Goal: Task Accomplishment & Management: Manage account settings

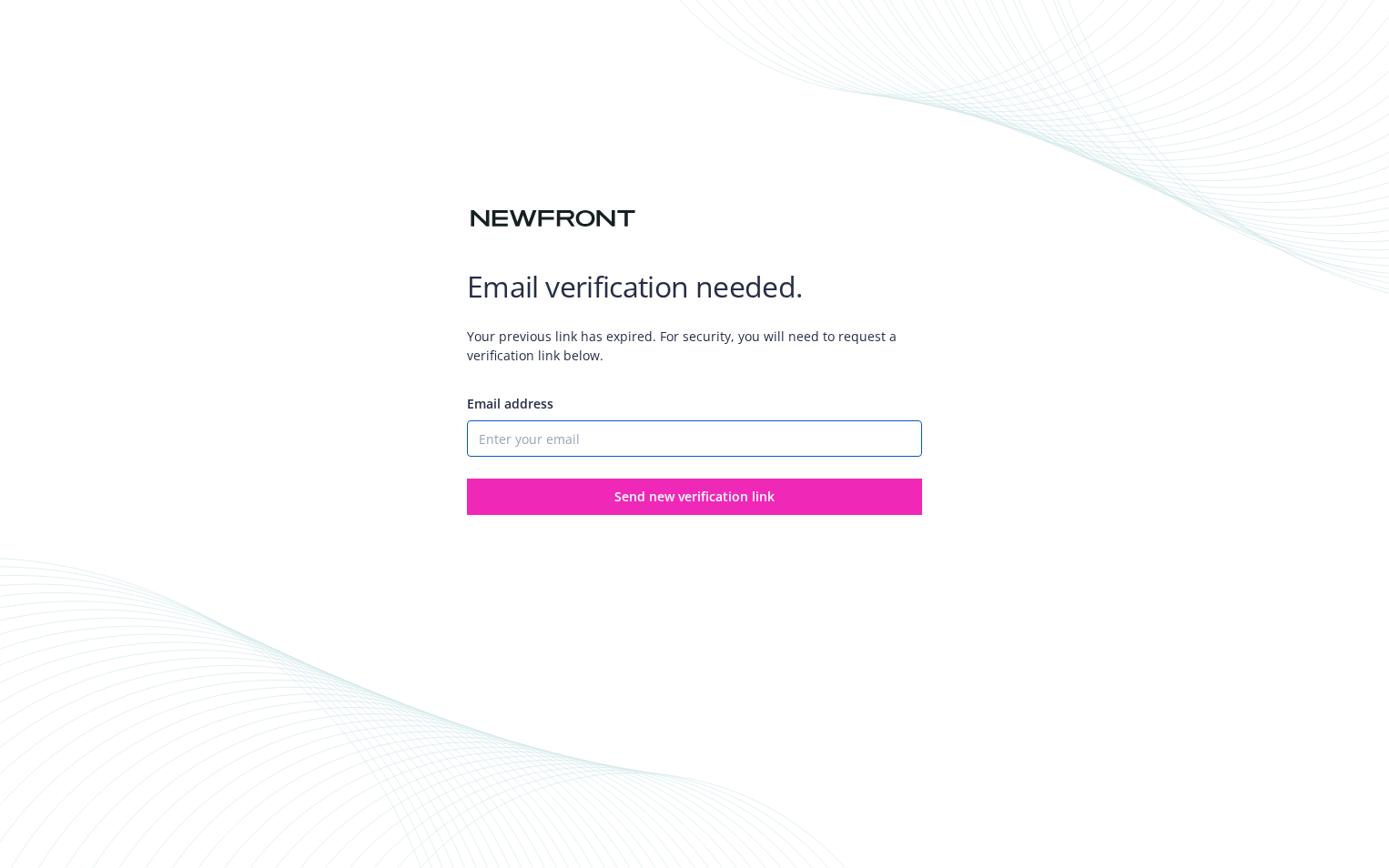
click at [579, 429] on input "Email address" at bounding box center [694, 438] width 455 height 36
type input "[PERSON_NAME][EMAIL_ADDRESS][DOMAIN_NAME]"
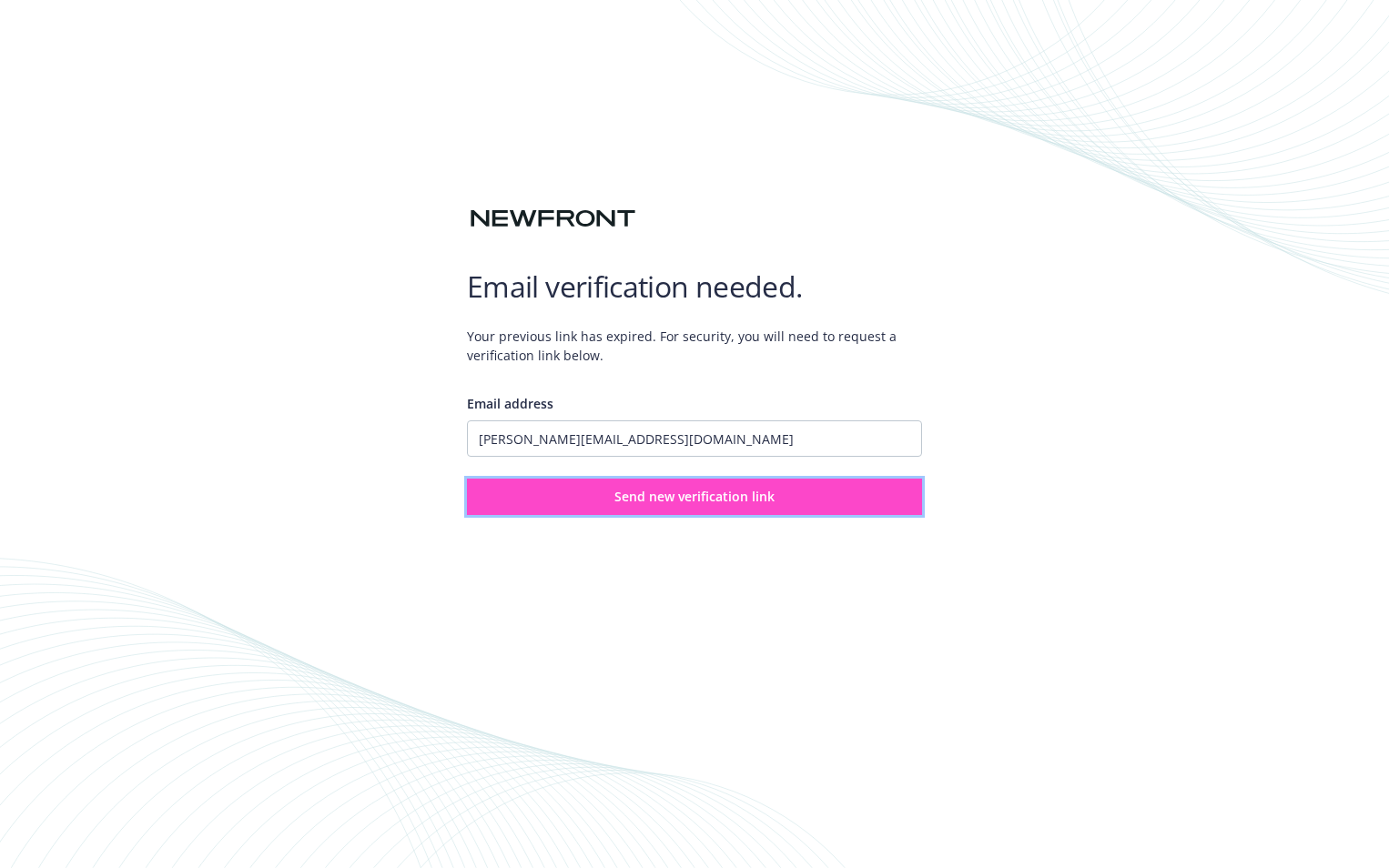
click at [657, 479] on button "Send new verification link" at bounding box center [694, 496] width 455 height 36
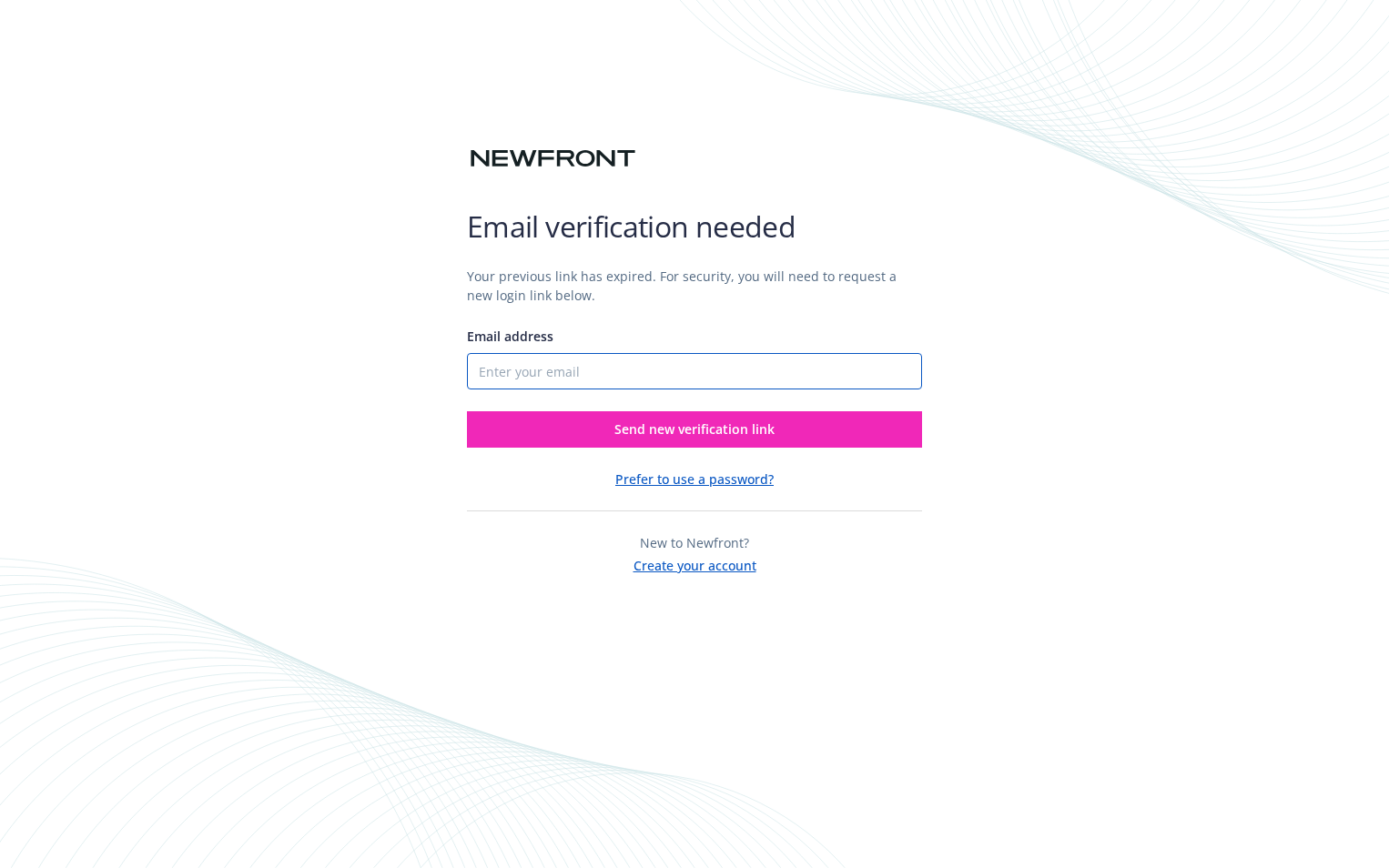
click at [609, 382] on input "Email address" at bounding box center [694, 370] width 455 height 36
type input "[PERSON_NAME][EMAIL_ADDRESS][DOMAIN_NAME]"
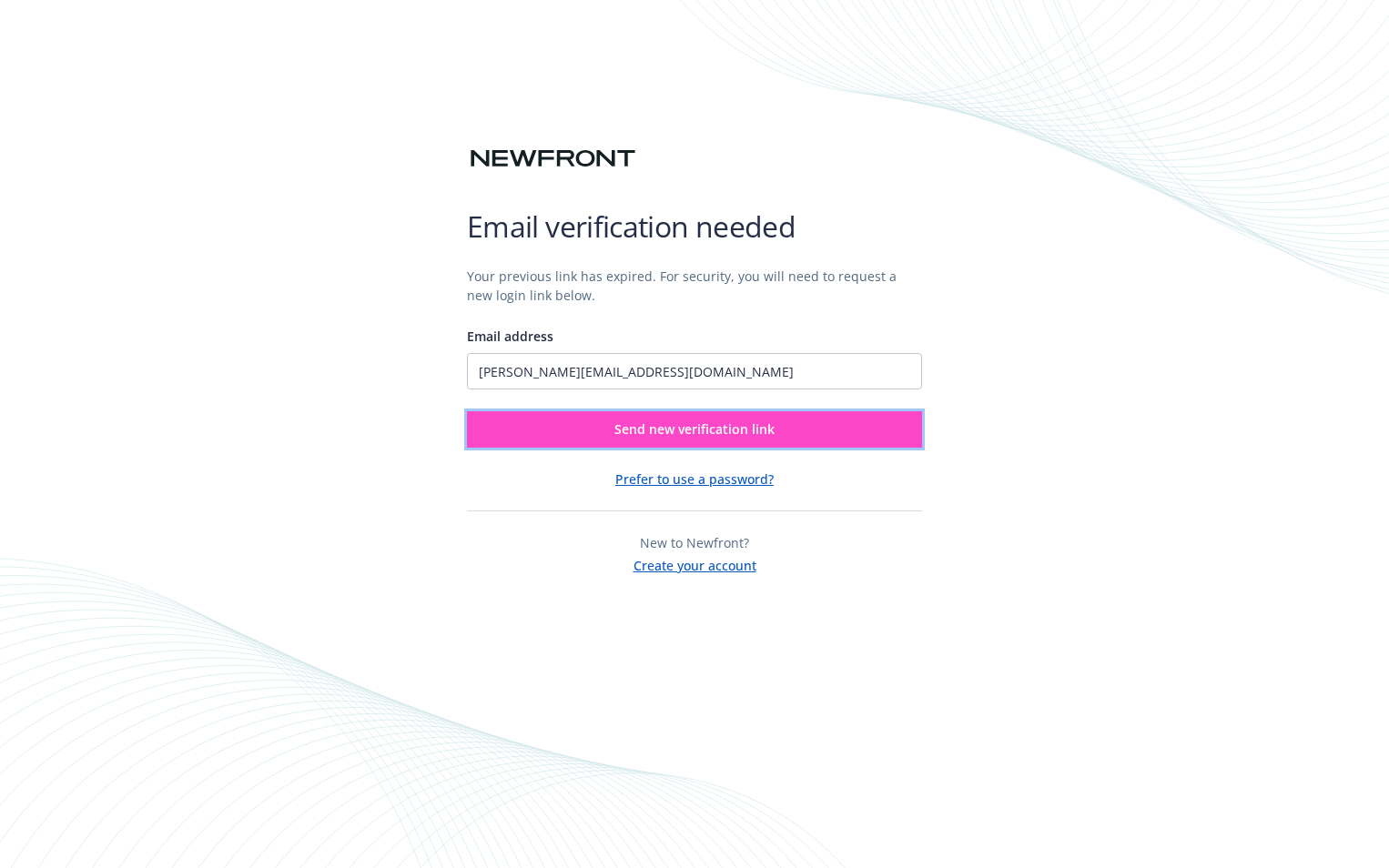
click at [668, 430] on span "Send new verification link" at bounding box center [694, 428] width 160 height 18
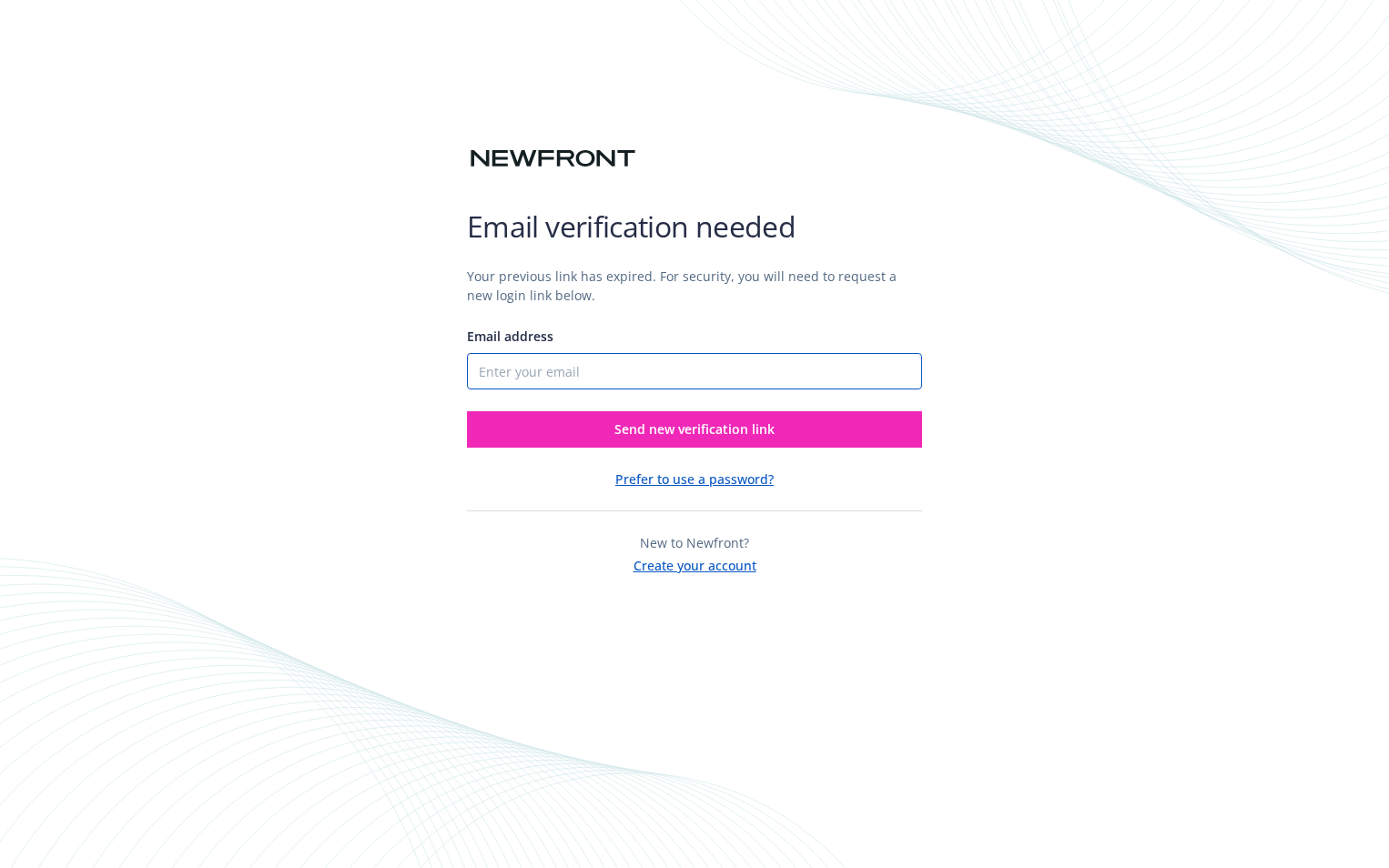
click at [654, 360] on input "Email address" at bounding box center [694, 370] width 455 height 36
type input "[PERSON_NAME][EMAIL_ADDRESS][DOMAIN_NAME]"
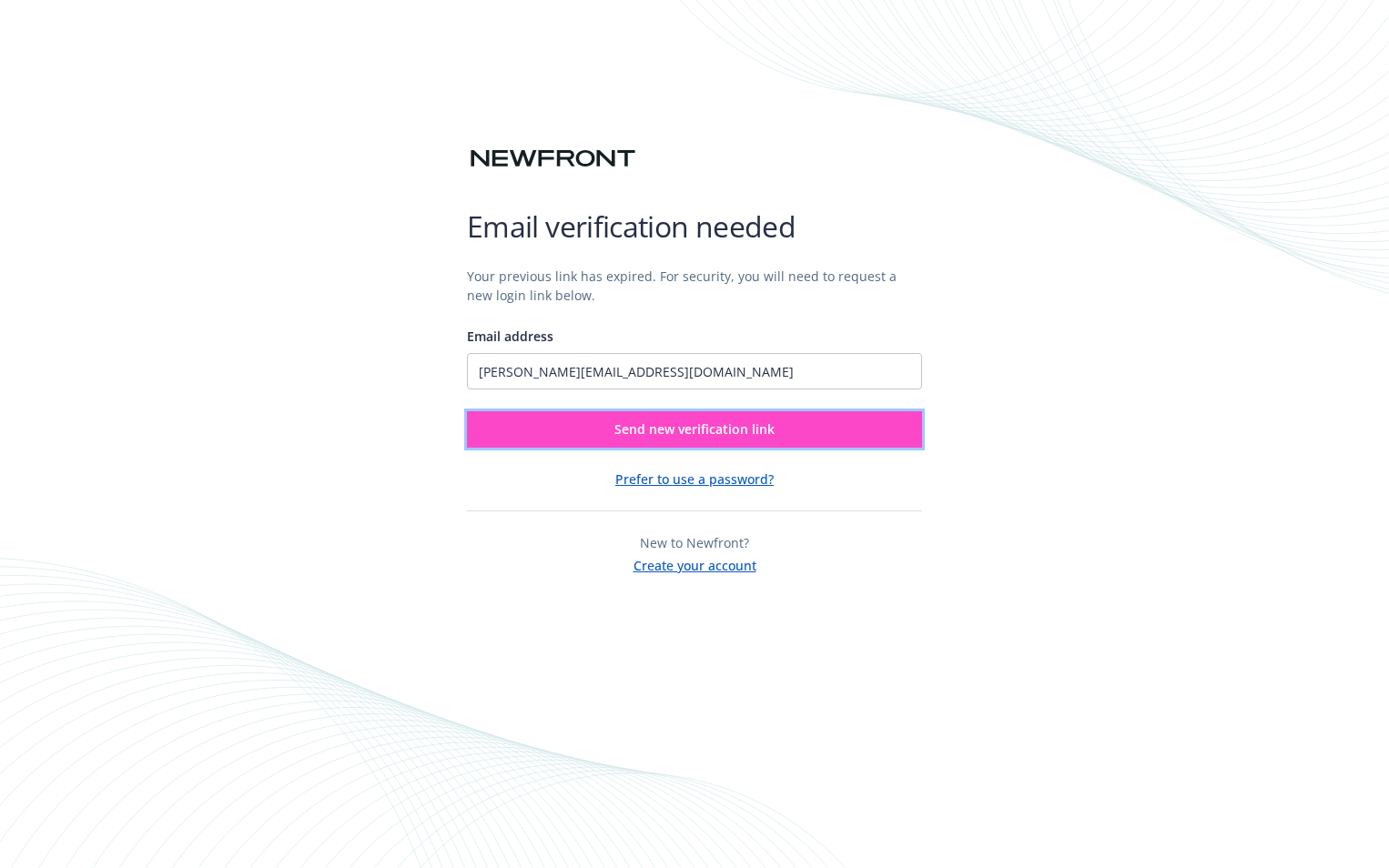
click at [665, 430] on span "Send new verification link" at bounding box center [694, 428] width 160 height 18
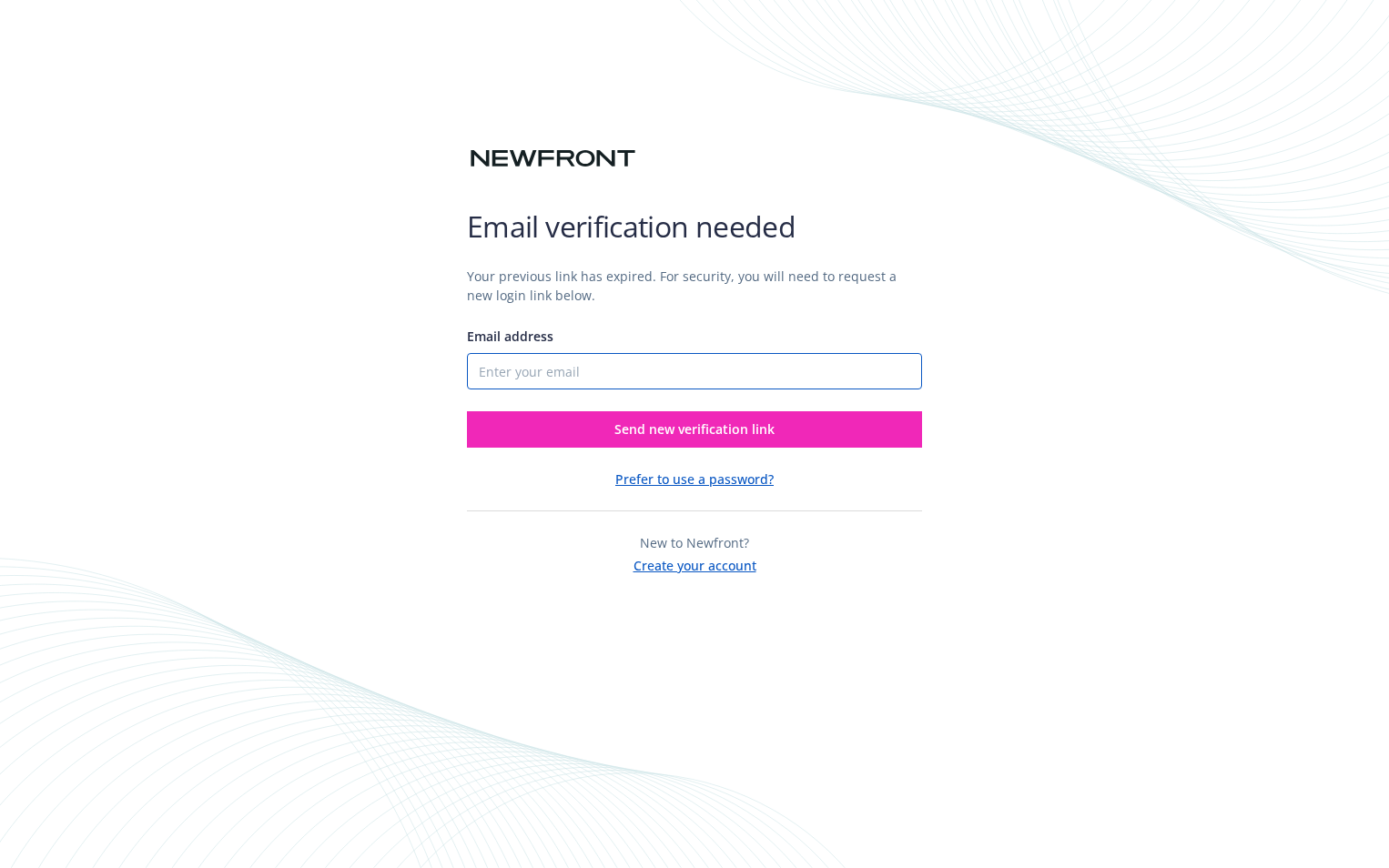
click at [657, 374] on input "Email address" at bounding box center [694, 370] width 455 height 36
type input "[PERSON_NAME][EMAIL_ADDRESS][DOMAIN_NAME]"
click at [677, 485] on button "Prefer to use a password?" at bounding box center [694, 478] width 159 height 19
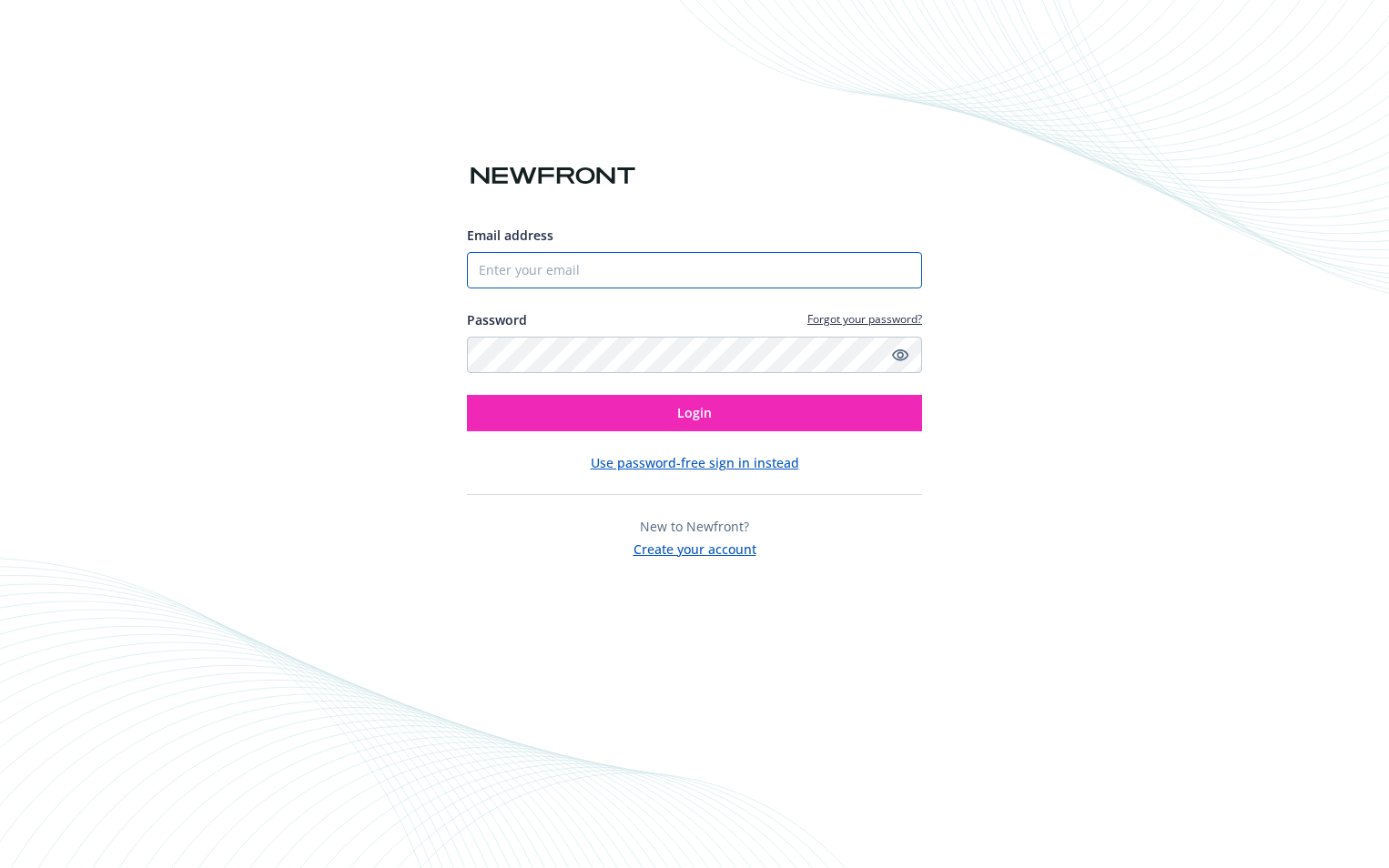
click at [547, 269] on input "Email address" at bounding box center [694, 269] width 455 height 36
type input "[PERSON_NAME][EMAIL_ADDRESS][DOMAIN_NAME]"
click at [466, 394] on button "Login" at bounding box center [694, 412] width 455 height 36
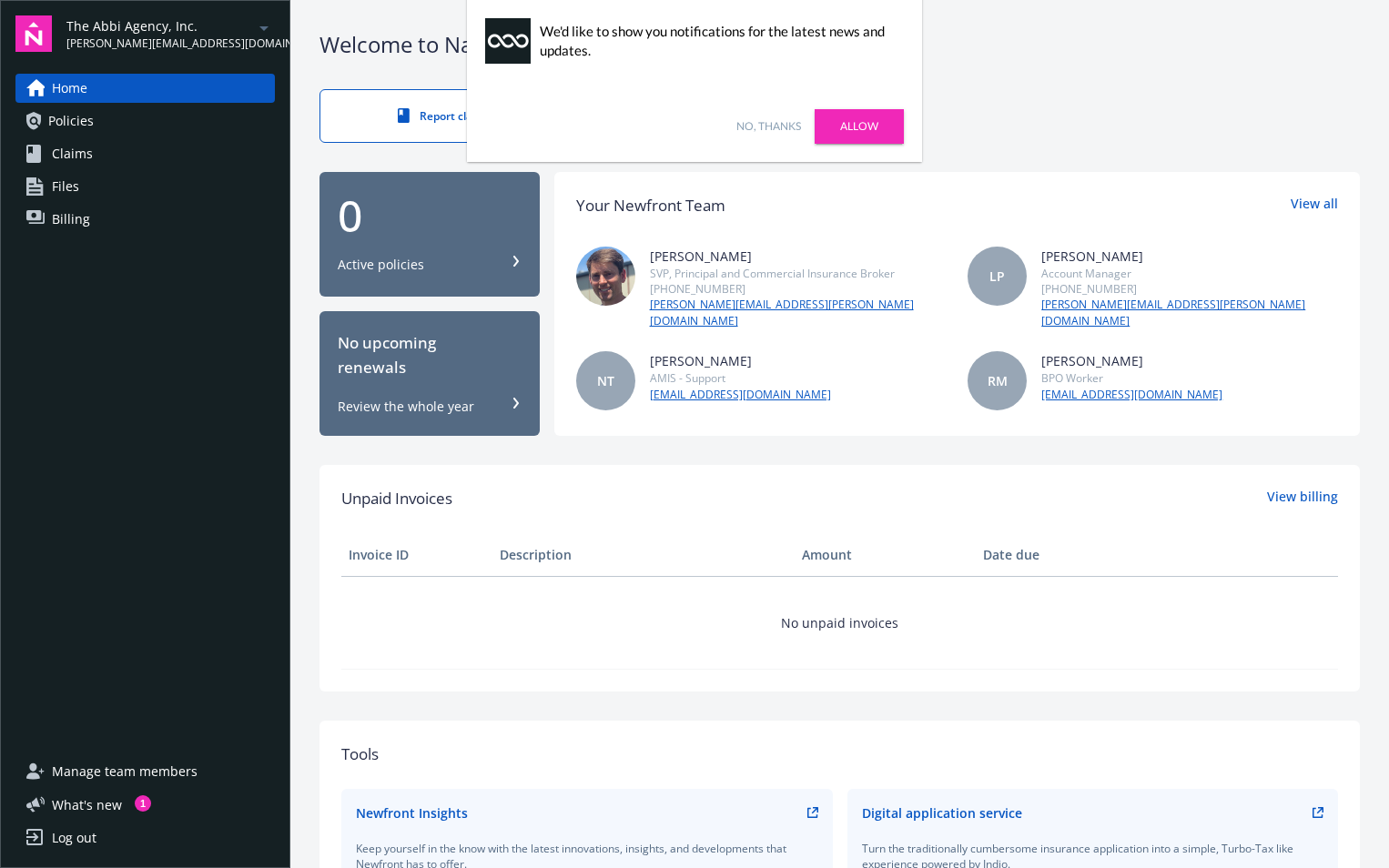
click at [411, 260] on div "Active policies" at bounding box center [381, 264] width 87 height 18
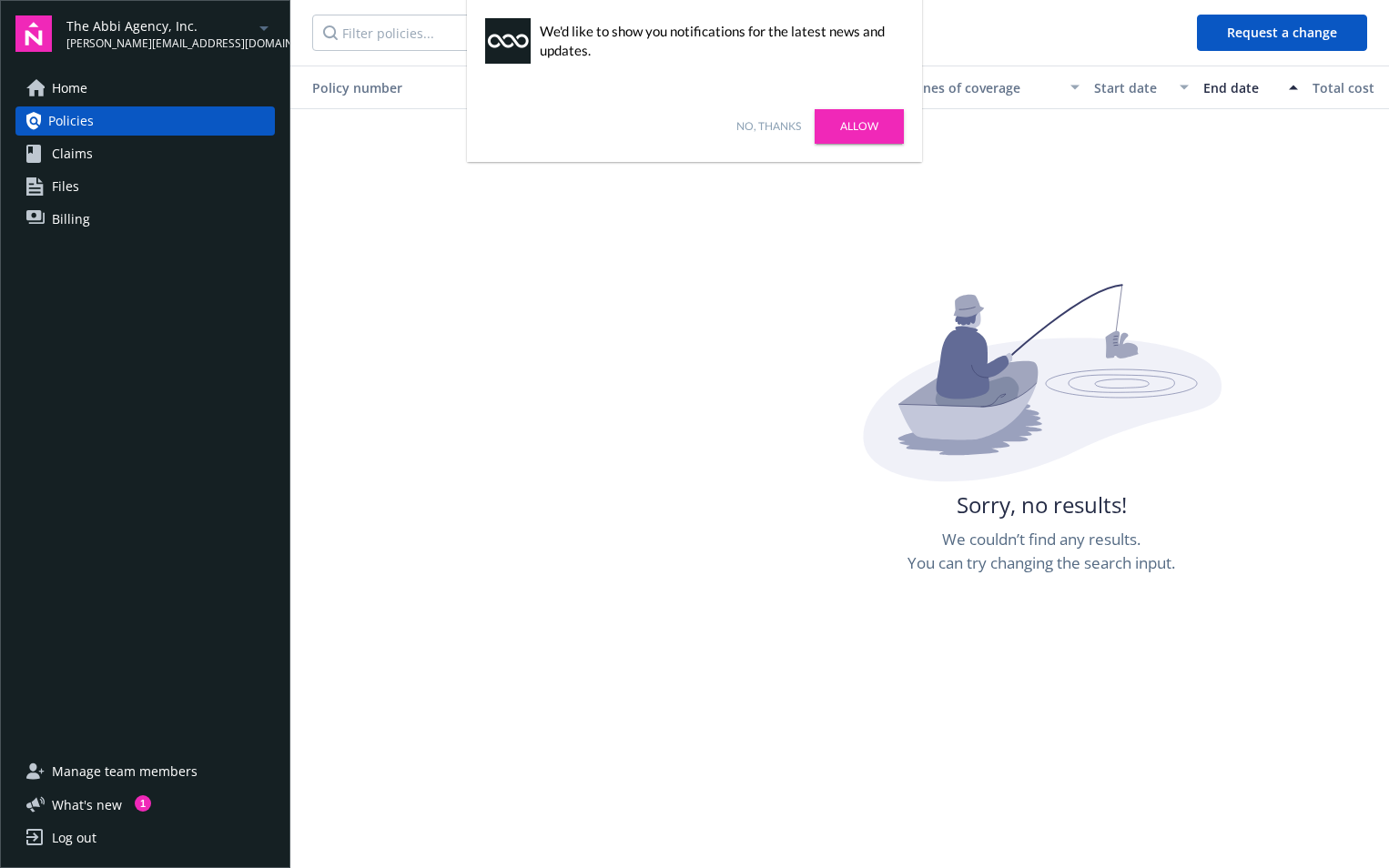
click at [759, 130] on link "No, thanks" at bounding box center [769, 126] width 65 height 17
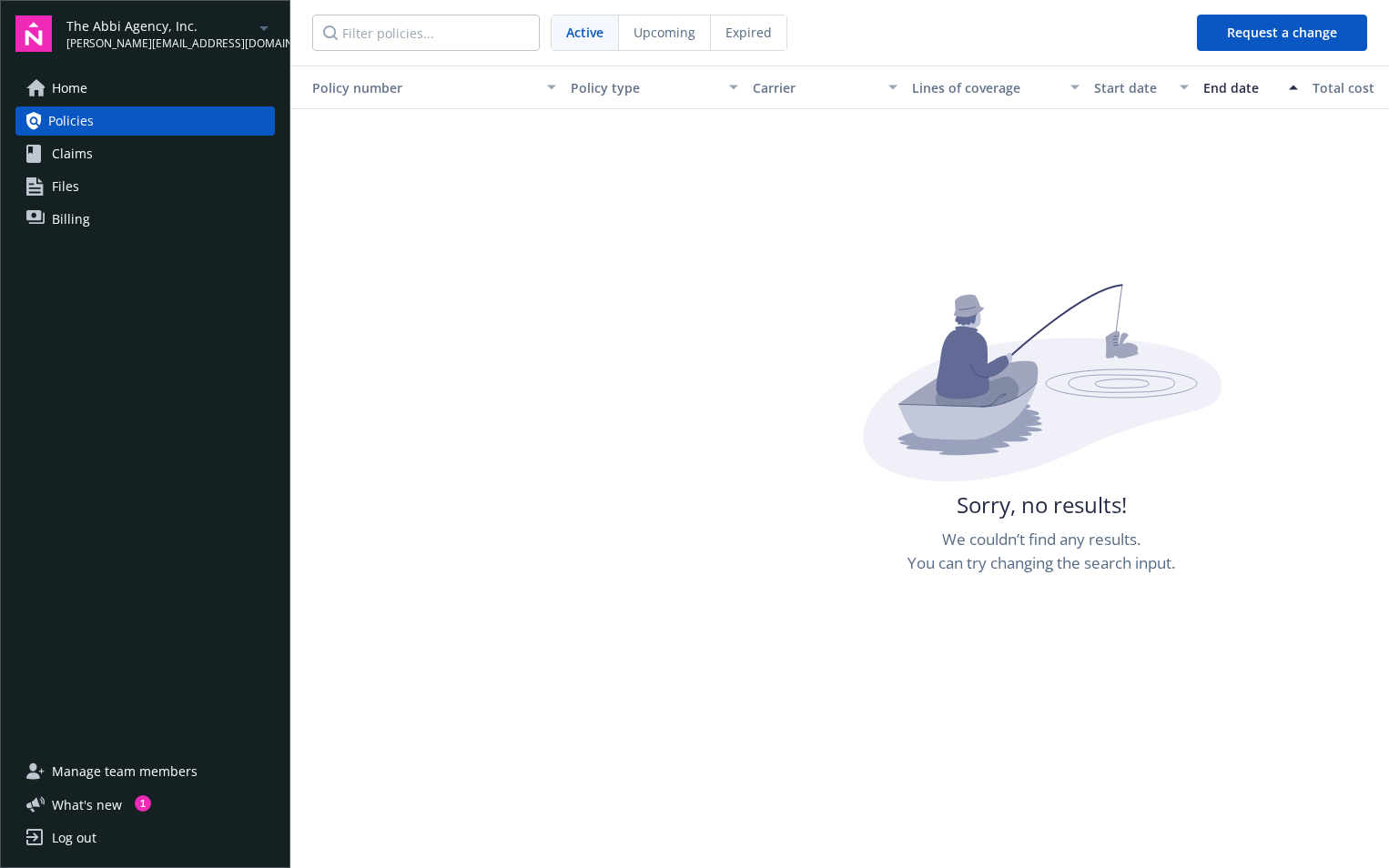
click at [592, 36] on span "Active" at bounding box center [584, 32] width 37 height 19
click at [78, 92] on span "Home" at bounding box center [69, 88] width 36 height 29
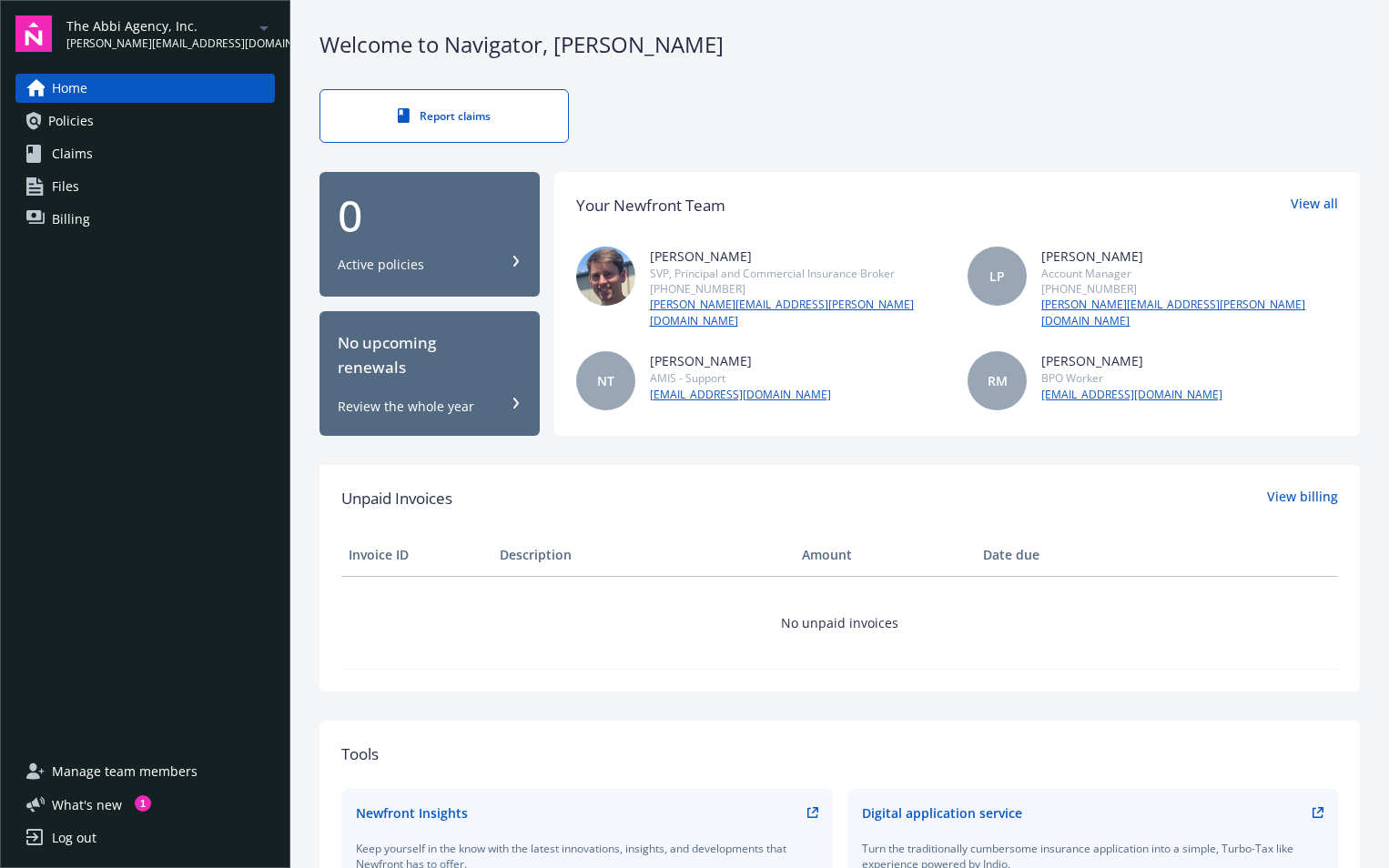
click at [419, 405] on div "Review the whole year" at bounding box center [406, 406] width 136 height 18
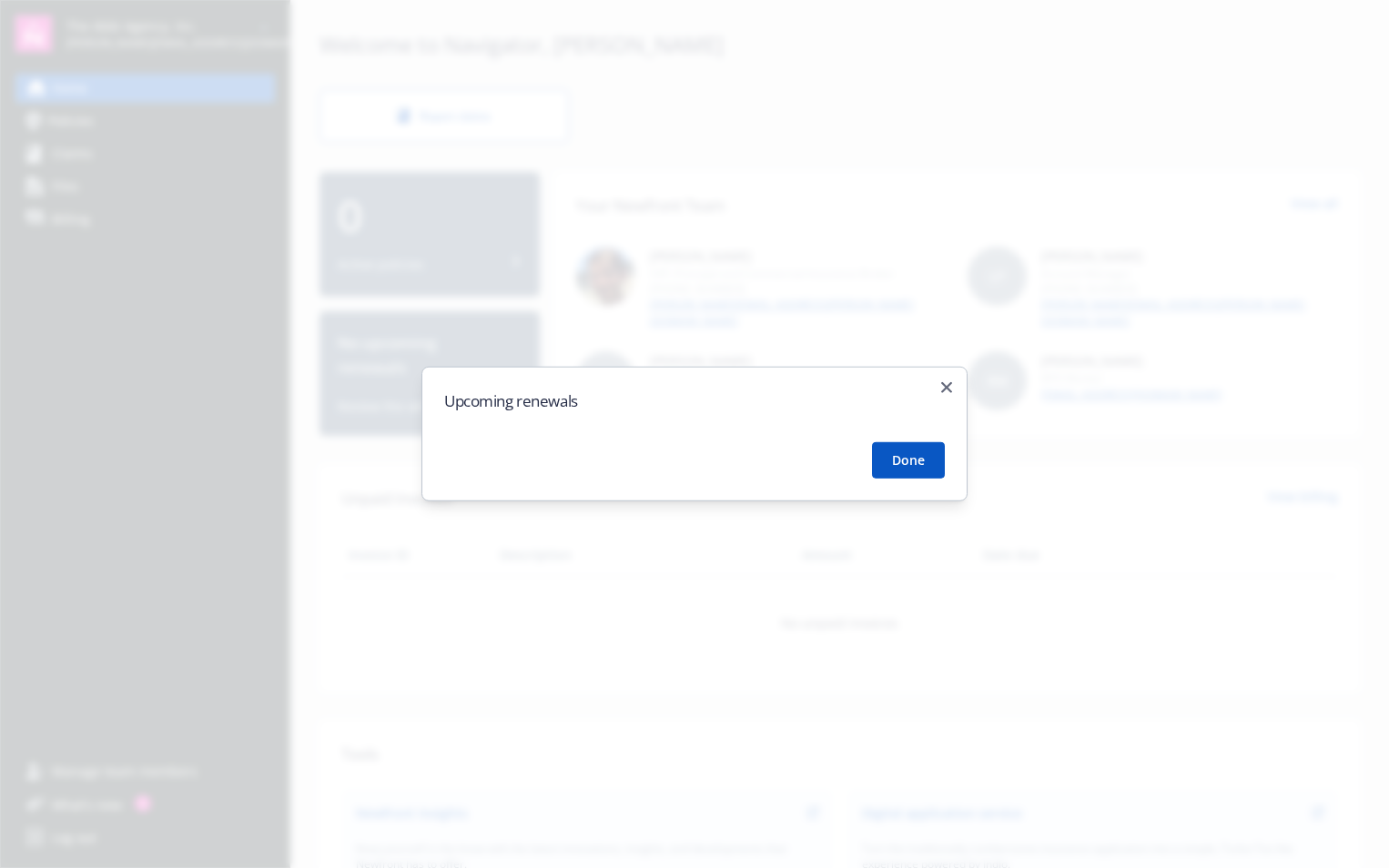
click at [928, 468] on button "Done" at bounding box center [908, 460] width 73 height 36
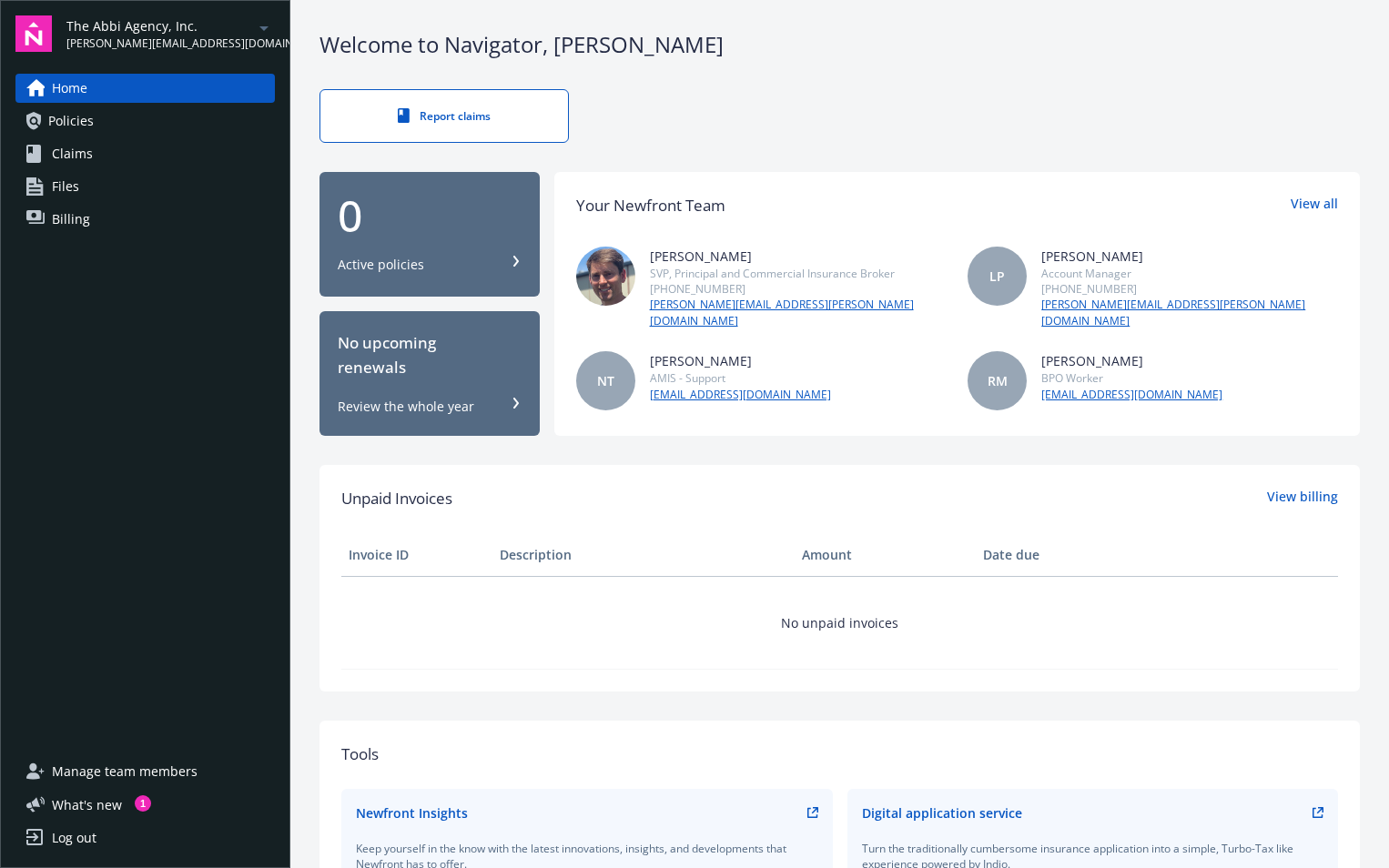
click at [403, 227] on div "0" at bounding box center [429, 215] width 183 height 43
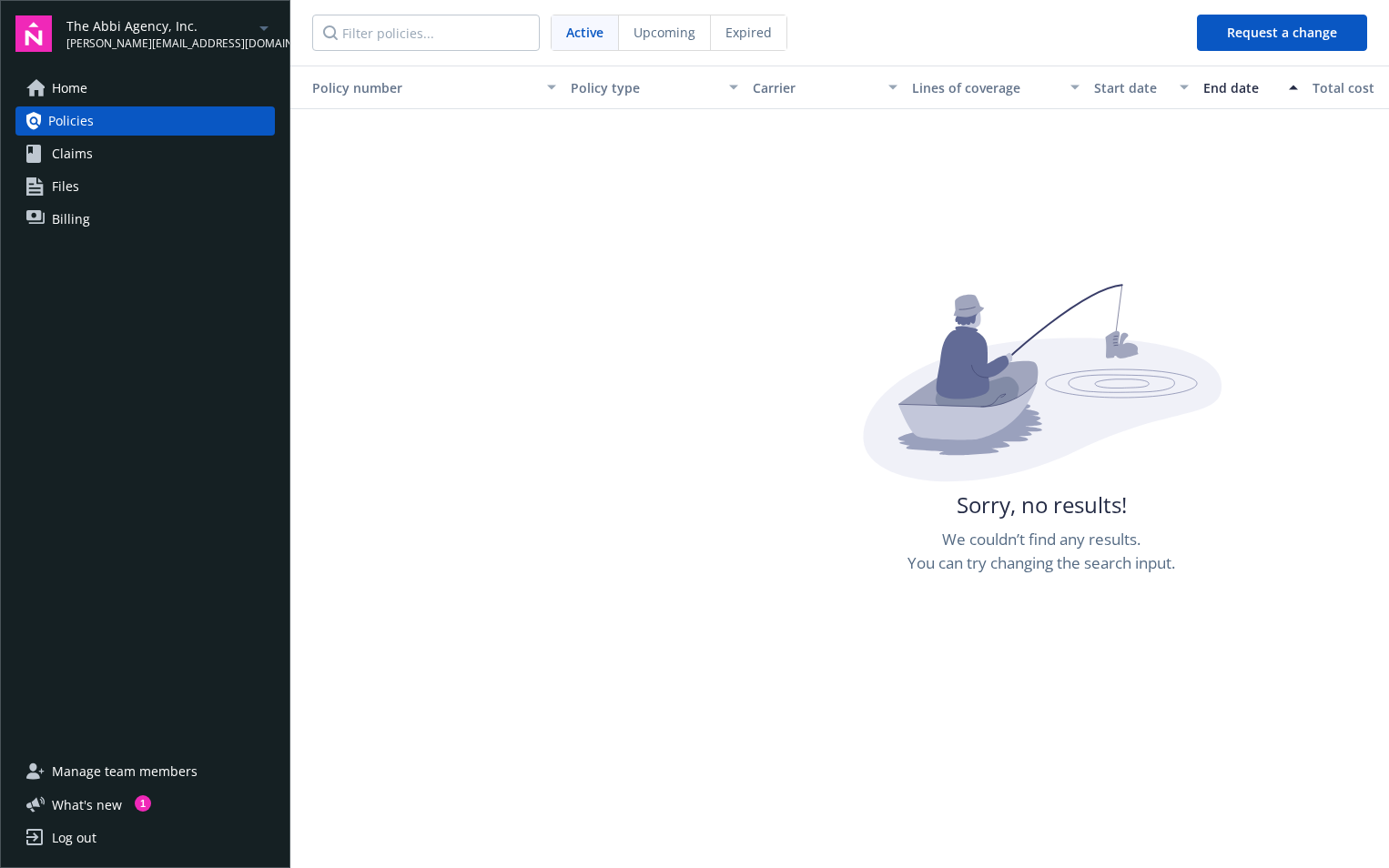
click at [261, 25] on icon "arrowDropDown" at bounding box center [264, 29] width 22 height 22
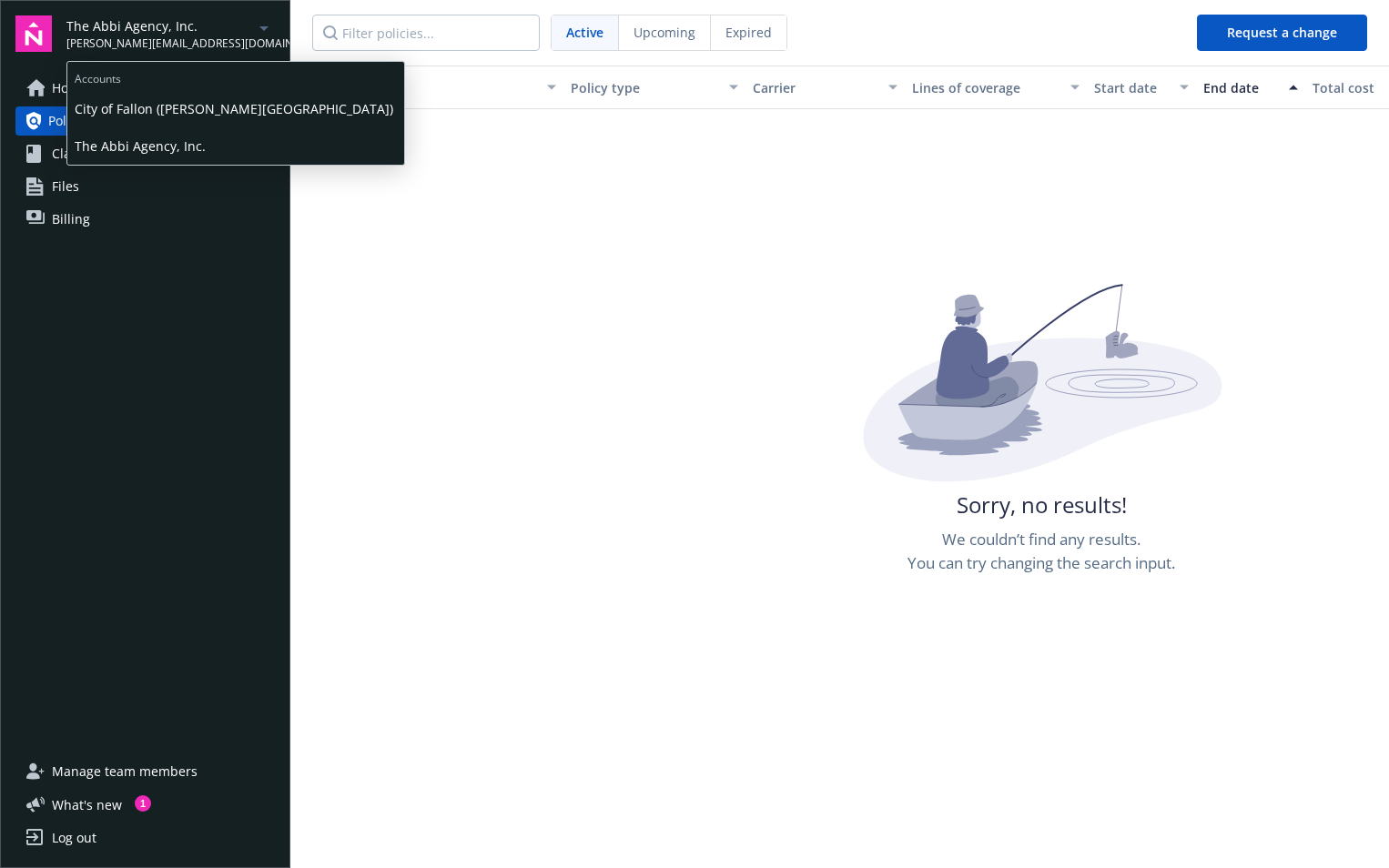
click at [160, 111] on span "City of Fallon (E.H. Hursh)" at bounding box center [235, 109] width 322 height 37
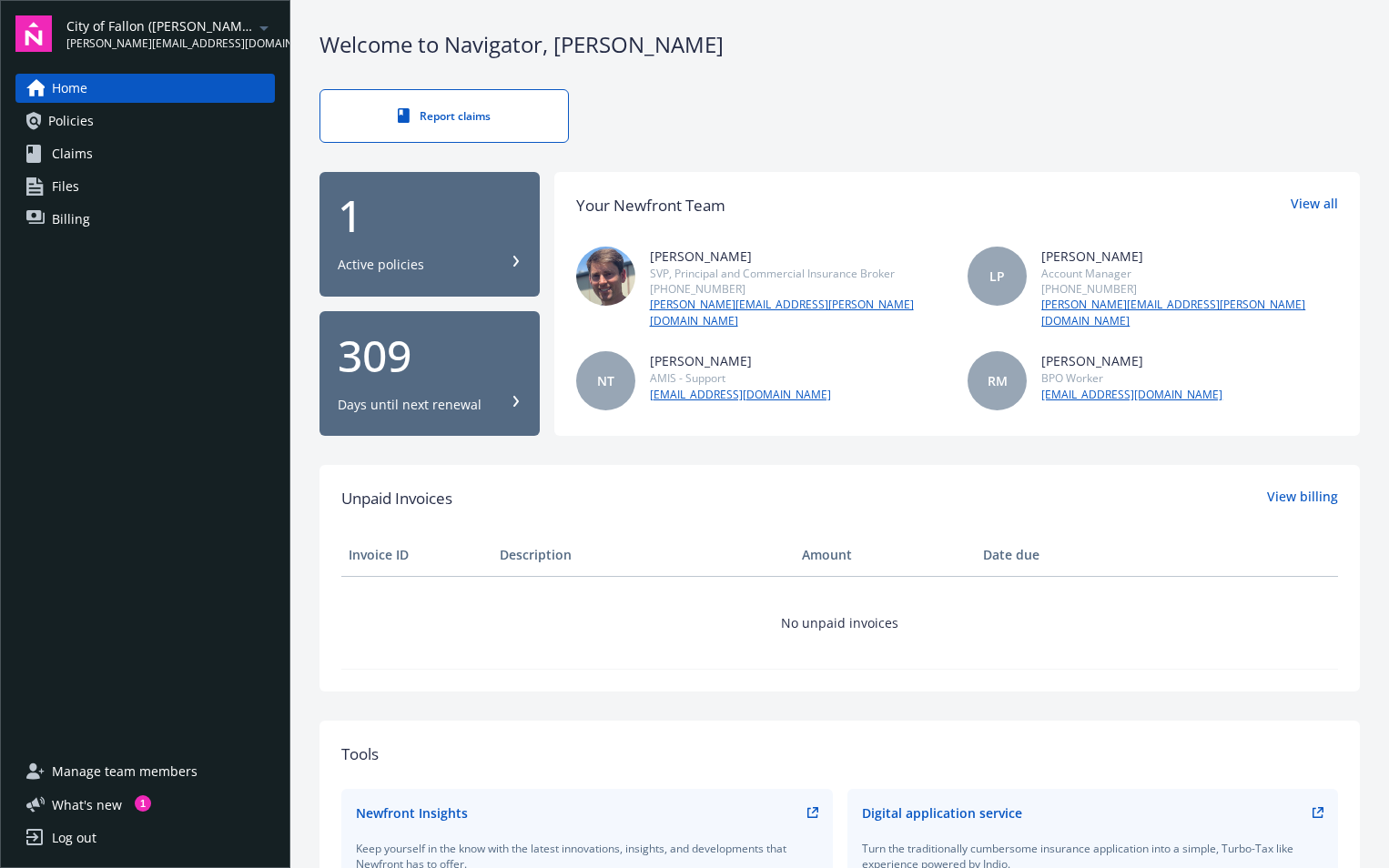
click at [415, 252] on div "1 Active policies" at bounding box center [429, 233] width 183 height 80
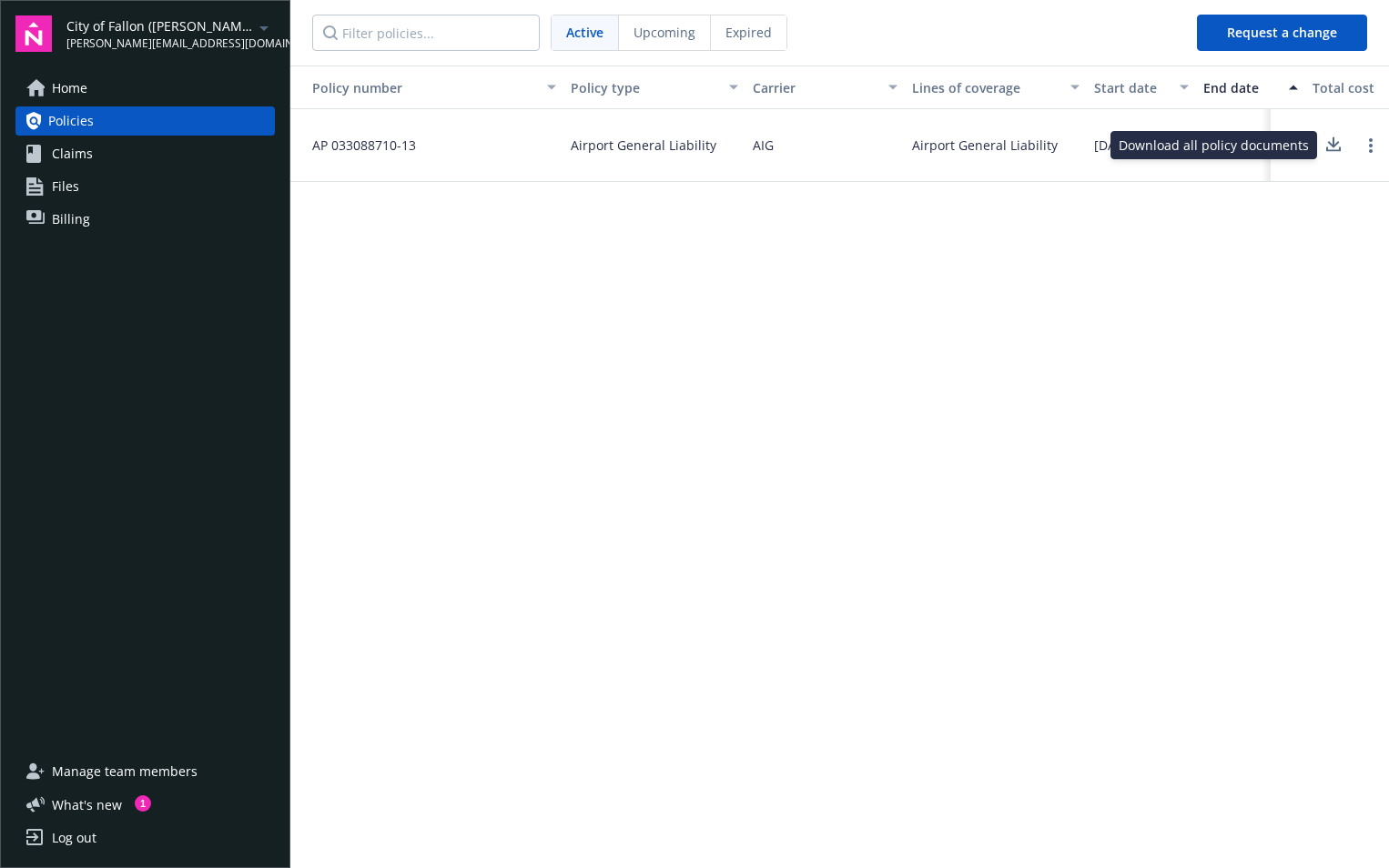
click at [1330, 147] on icon at bounding box center [1333, 145] width 22 height 23
click at [103, 95] on link "Home" at bounding box center [145, 88] width 259 height 29
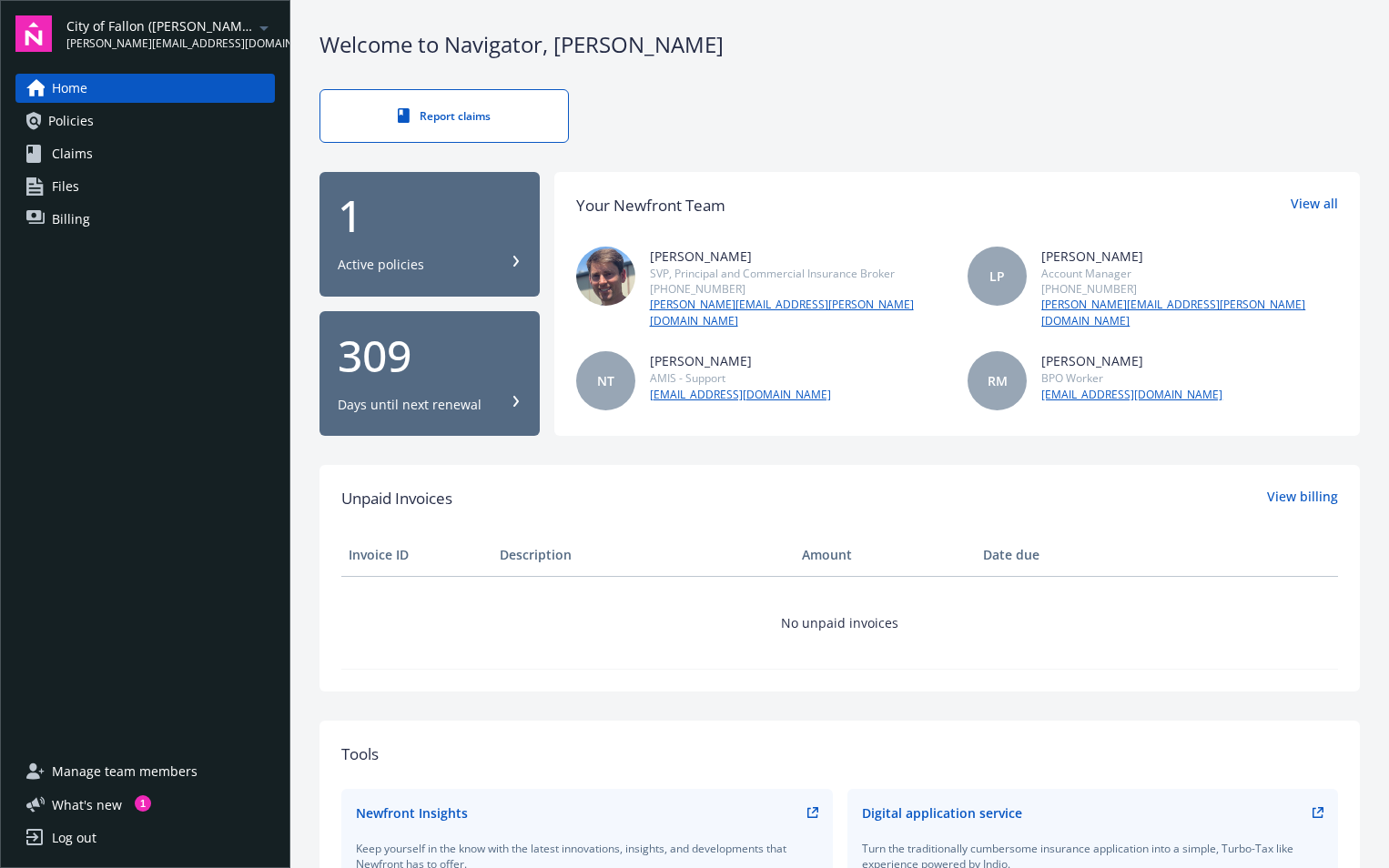
click at [78, 187] on link "Files" at bounding box center [145, 187] width 259 height 29
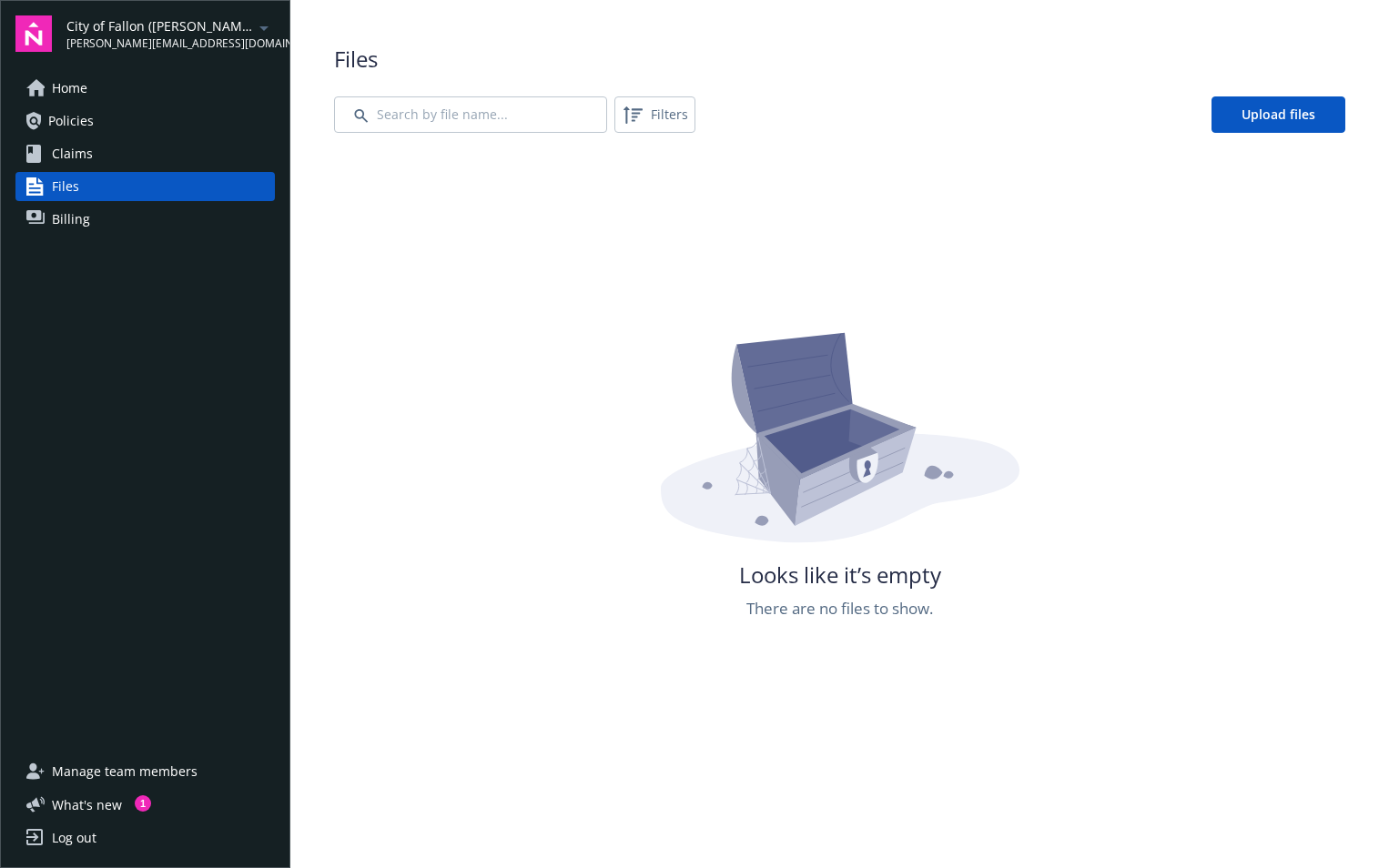
click at [86, 215] on span "Billing" at bounding box center [70, 219] width 38 height 29
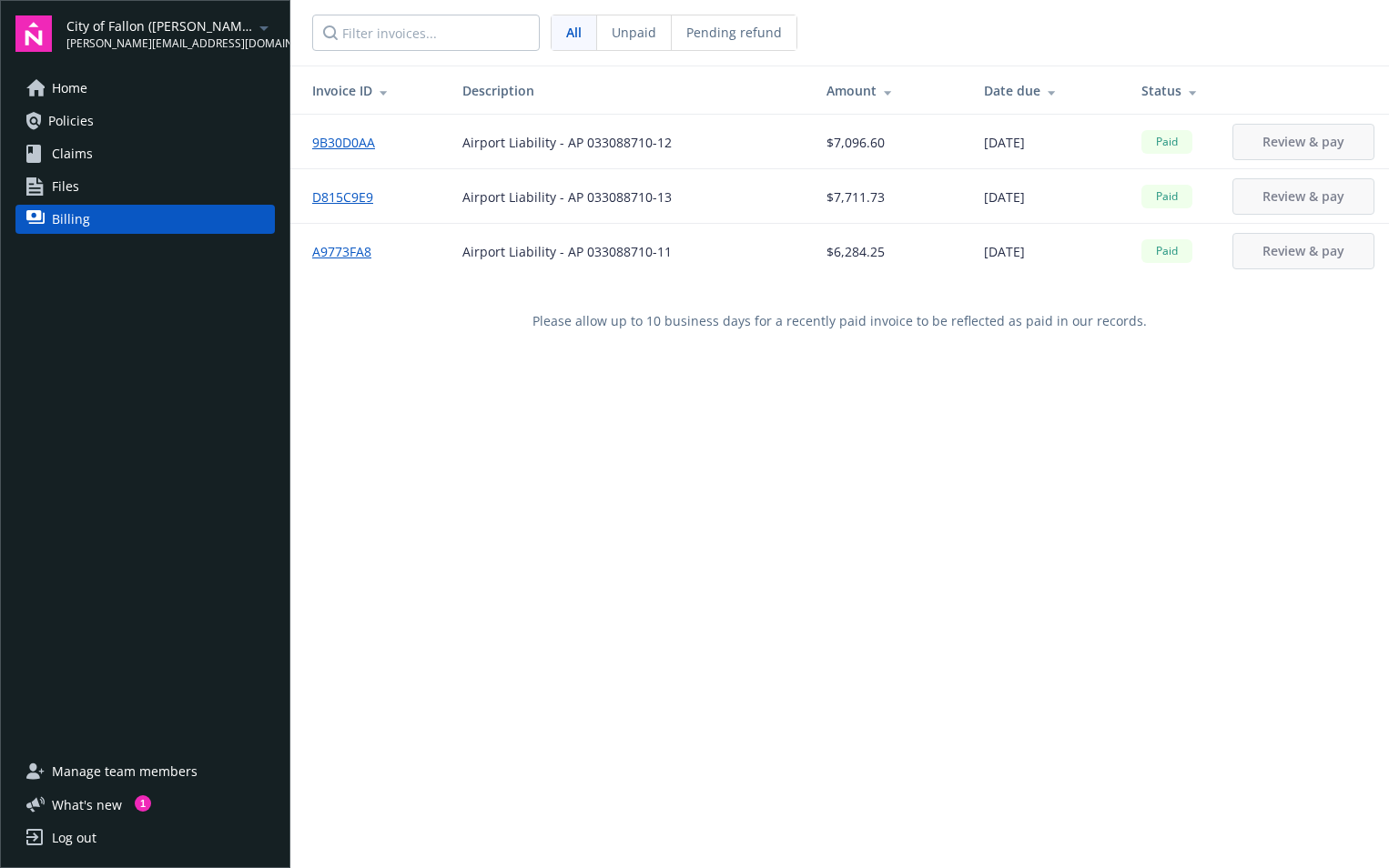
click at [81, 187] on link "Files" at bounding box center [145, 187] width 259 height 29
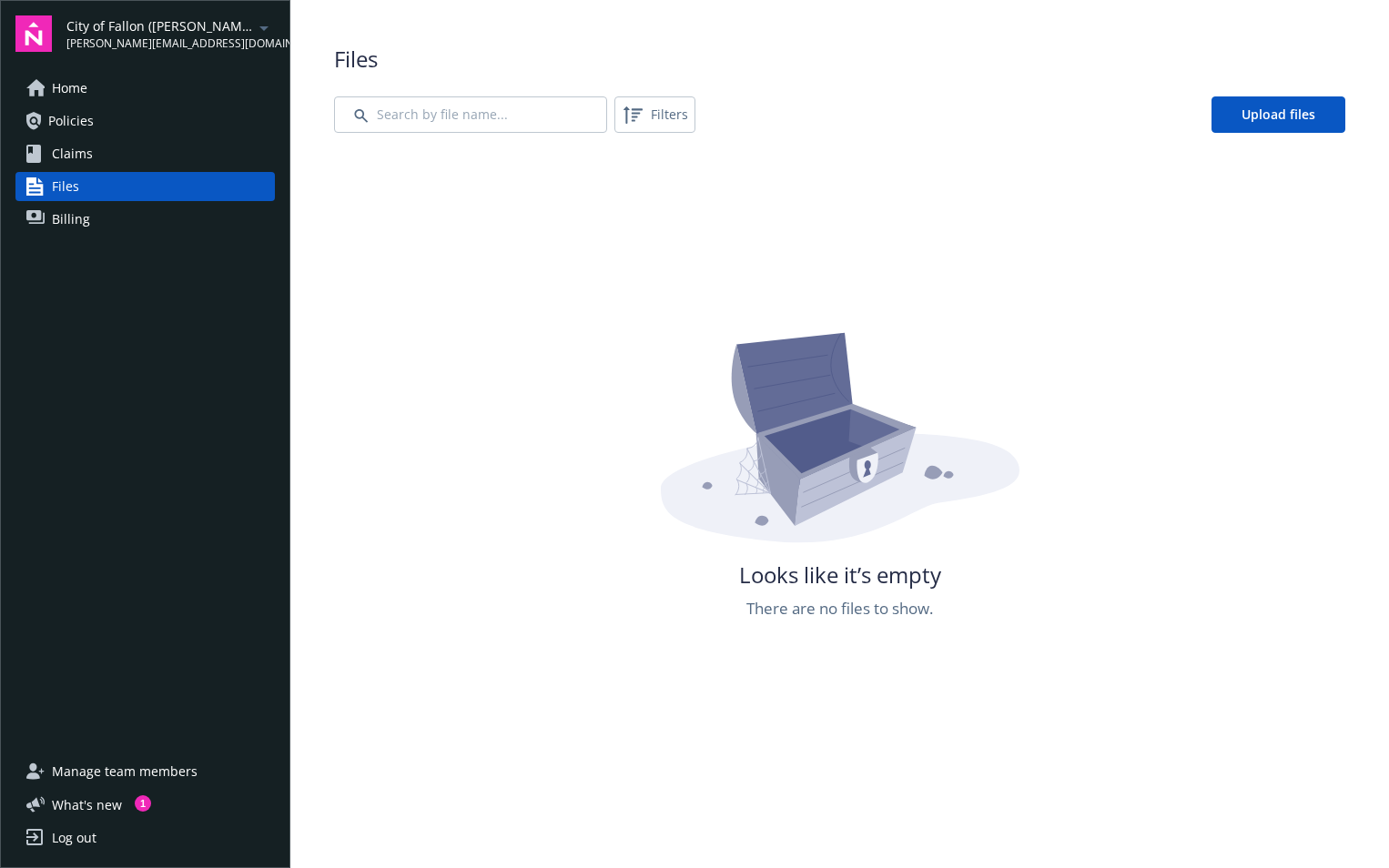
click at [77, 158] on span "Claims" at bounding box center [72, 154] width 41 height 29
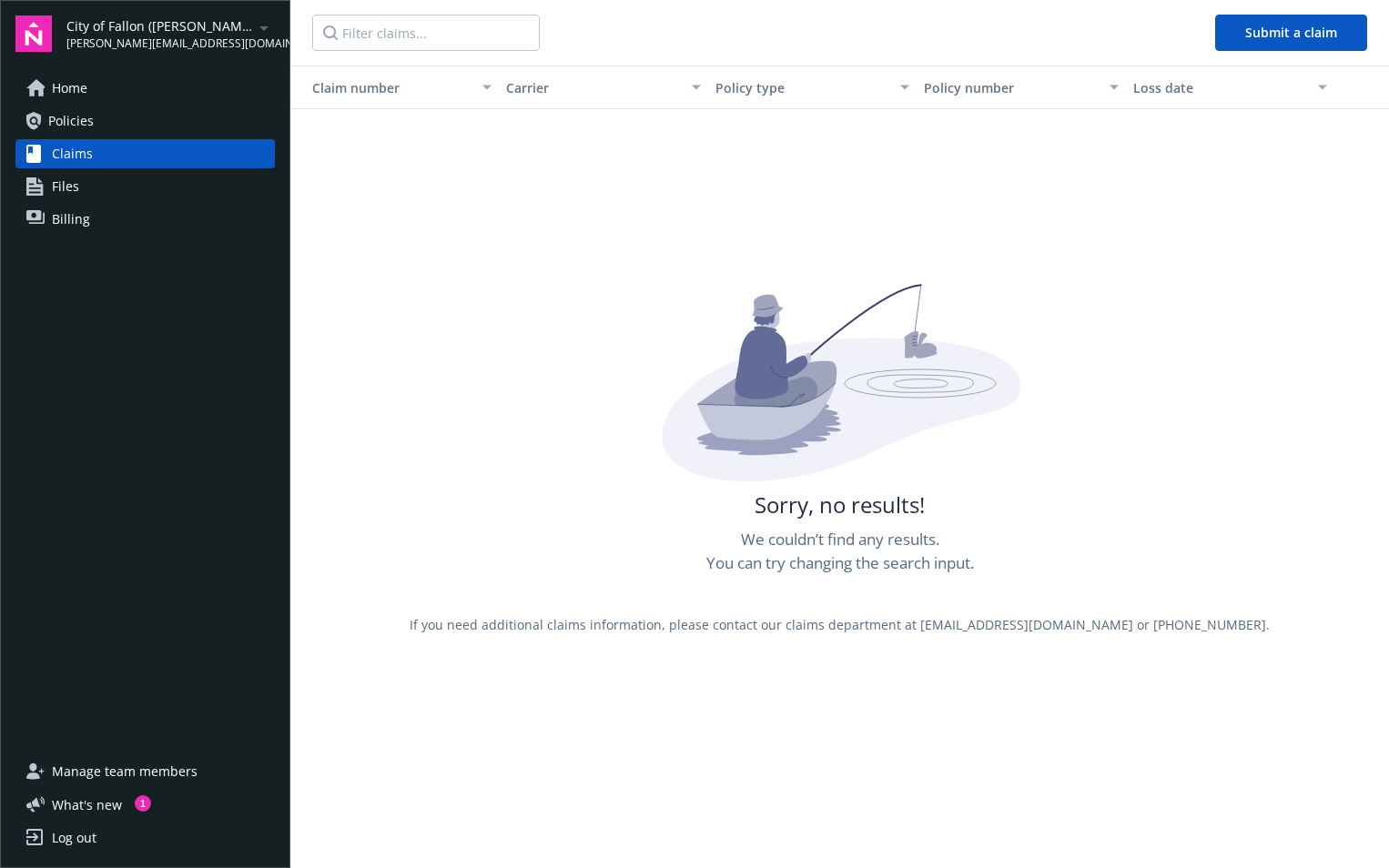
click at [78, 127] on span "Policies" at bounding box center [70, 122] width 45 height 29
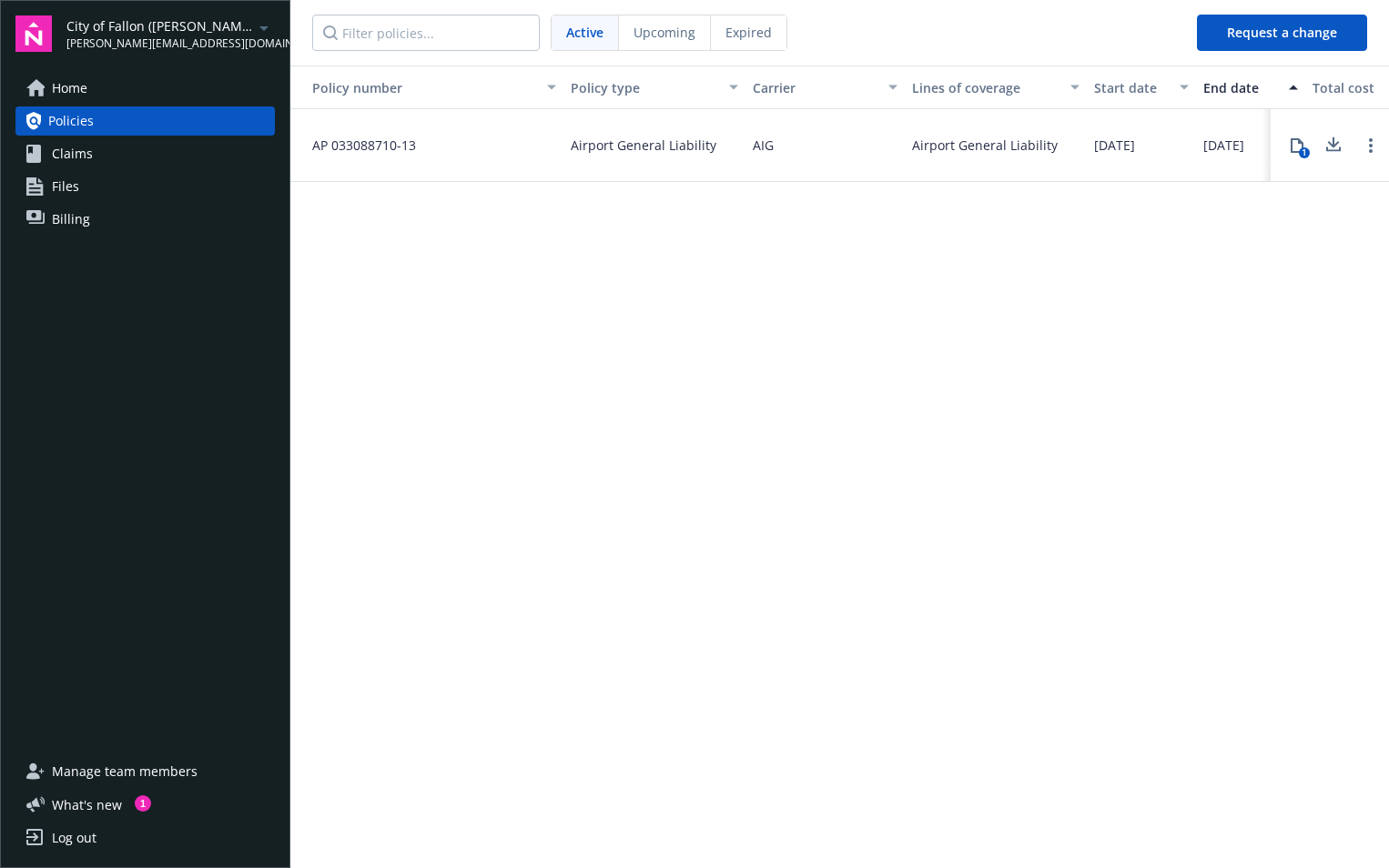
click at [79, 96] on span "Home" at bounding box center [69, 88] width 36 height 29
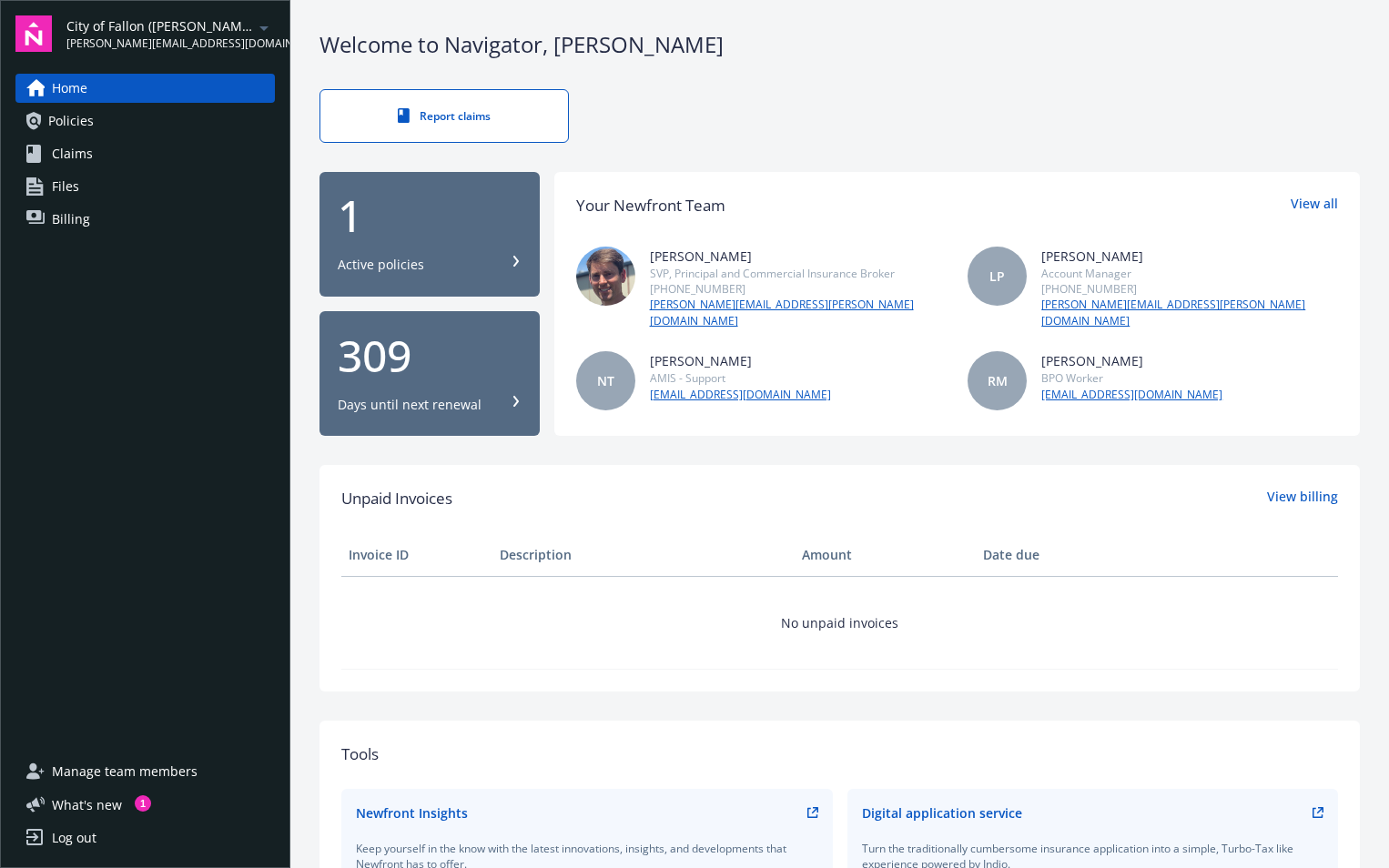
click at [263, 27] on icon "arrowDropDown" at bounding box center [264, 29] width 22 height 22
drag, startPoint x: 179, startPoint y: 351, endPoint x: 175, endPoint y: 339, distance: 12.6
click at [179, 349] on div "Home Policies Claims Files Billing" at bounding box center [145, 405] width 259 height 662
